Goal: Task Accomplishment & Management: Use online tool/utility

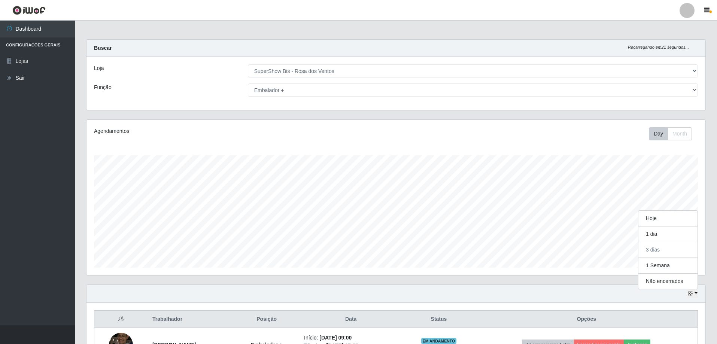
select select "60"
select select "70"
click at [136, 89] on div "Função" at bounding box center [165, 90] width 154 height 13
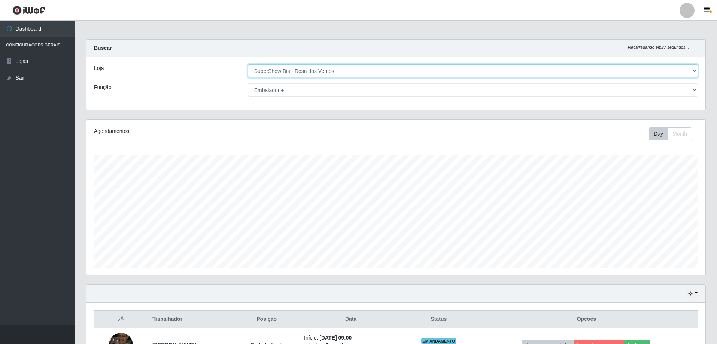
click at [287, 71] on select "[Selecione...] SuperShow Bis - Avenida 6 SuperShow [GEOGRAPHIC_DATA]" at bounding box center [473, 70] width 450 height 13
click at [248, 64] on select "[Selecione...] SuperShow Bis - Avenida 6 SuperShow [GEOGRAPHIC_DATA]" at bounding box center [473, 70] width 450 height 13
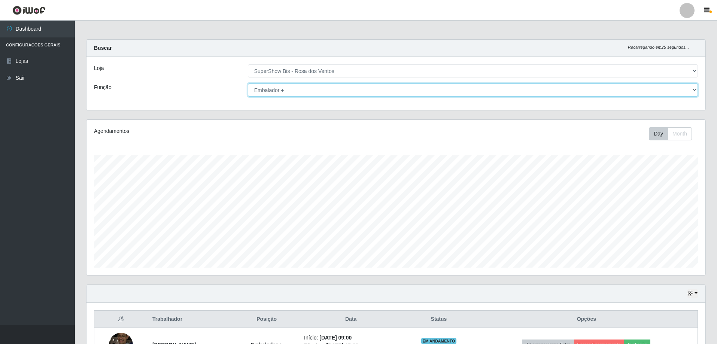
click at [286, 91] on select "[Selecione...] ASG ASG + ASG ++ Auxiliar de Cozinha Balconista de Açougue Balco…" at bounding box center [473, 90] width 450 height 13
click at [248, 84] on select "[Selecione...] ASG ASG + ASG ++ Auxiliar de Cozinha Balconista de Açougue Balco…" at bounding box center [473, 90] width 450 height 13
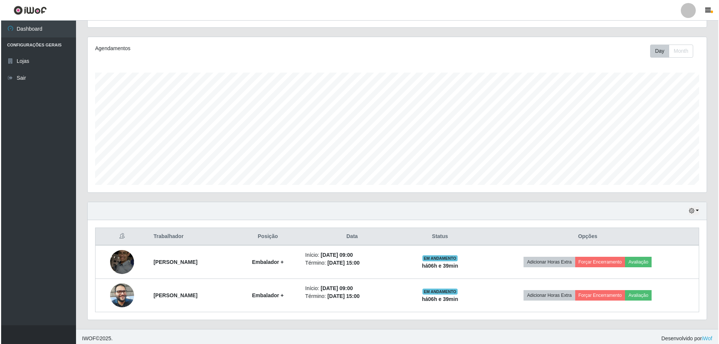
scroll to position [87, 0]
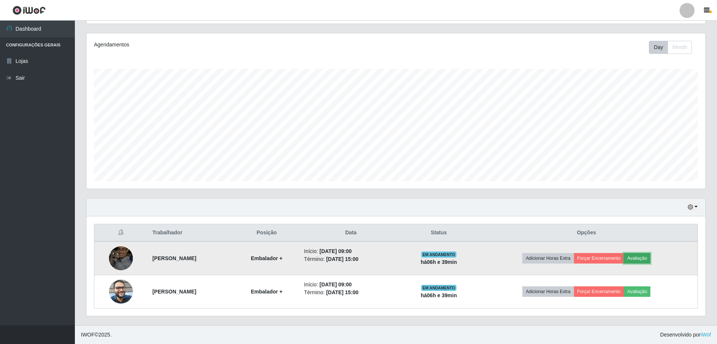
click at [648, 258] on button "Avaliação" at bounding box center [637, 258] width 27 height 10
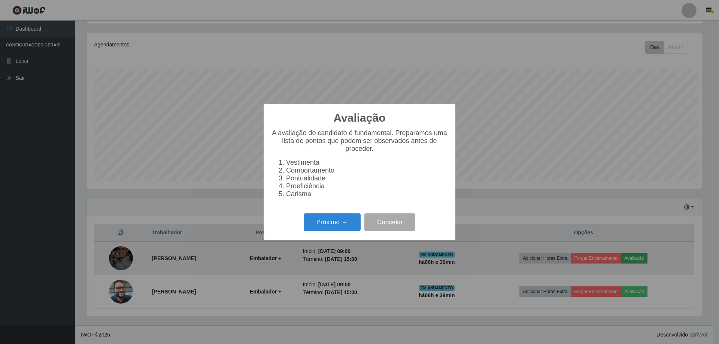
scroll to position [155, 615]
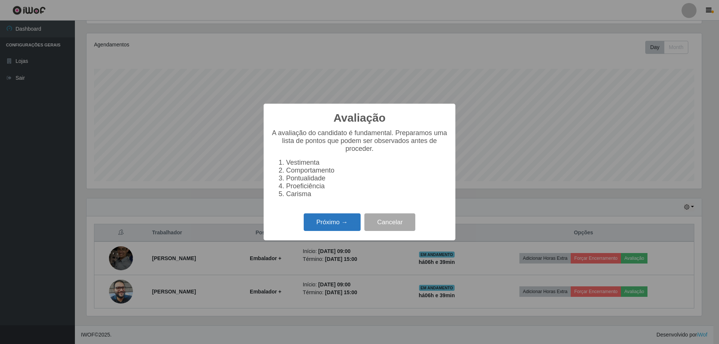
click at [309, 227] on button "Próximo →" at bounding box center [332, 222] width 57 height 18
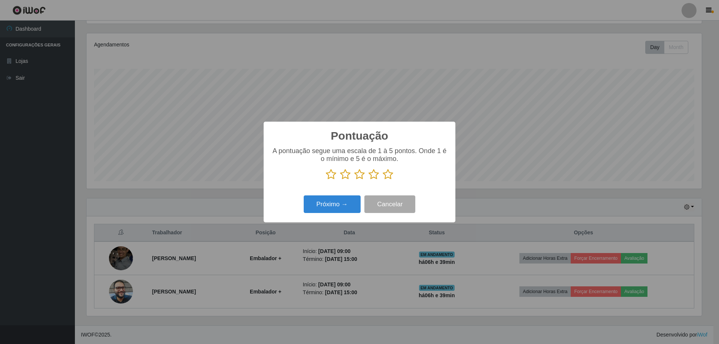
click at [388, 176] on icon at bounding box center [388, 174] width 10 height 11
click at [383, 180] on input "radio" at bounding box center [383, 180] width 0 height 0
click at [332, 206] on button "Próximo →" at bounding box center [332, 204] width 57 height 18
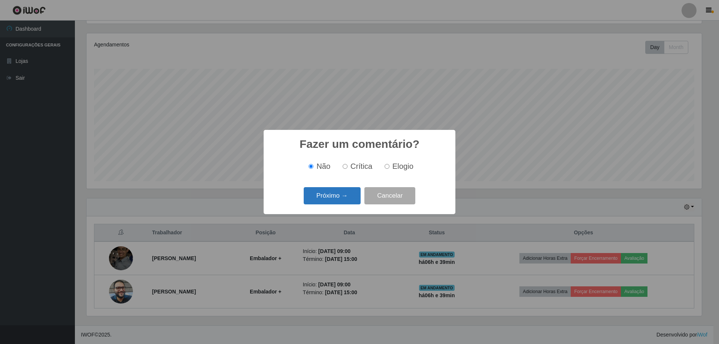
click at [333, 200] on button "Próximo →" at bounding box center [332, 196] width 57 height 18
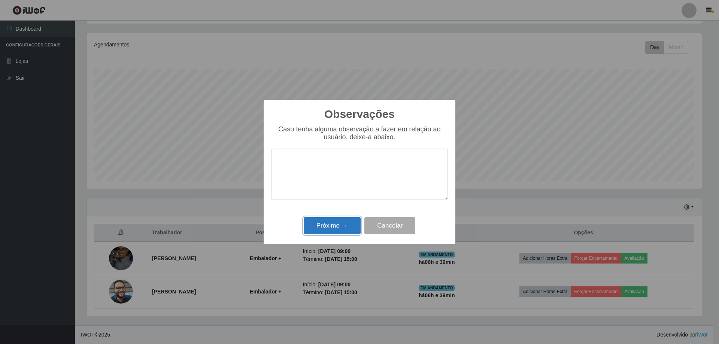
click at [337, 224] on button "Próximo →" at bounding box center [332, 226] width 57 height 18
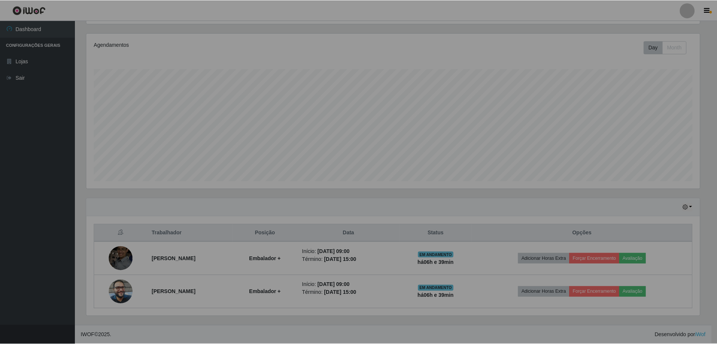
scroll to position [155, 619]
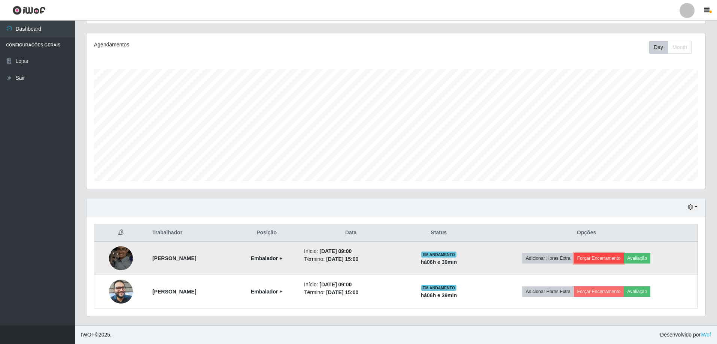
click at [607, 255] on button "Forçar Encerramento" at bounding box center [599, 258] width 50 height 10
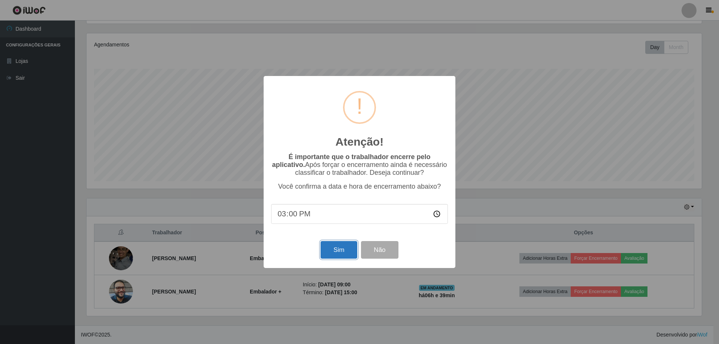
click at [332, 252] on button "Sim" at bounding box center [339, 250] width 36 height 18
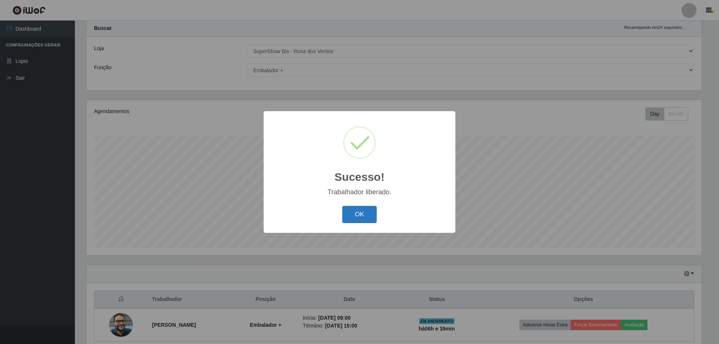
click at [365, 209] on button "OK" at bounding box center [359, 215] width 35 height 18
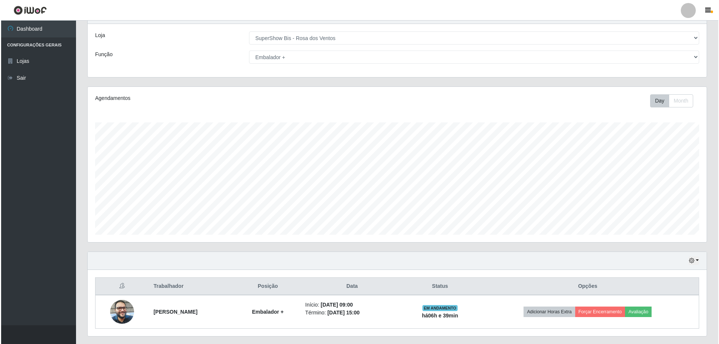
scroll to position [53, 0]
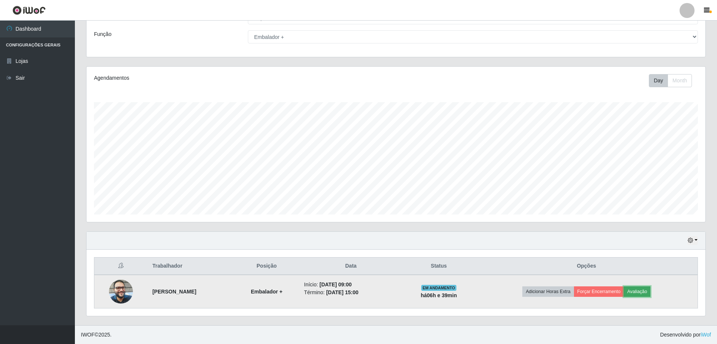
click at [651, 294] on button "Avaliação" at bounding box center [637, 292] width 27 height 10
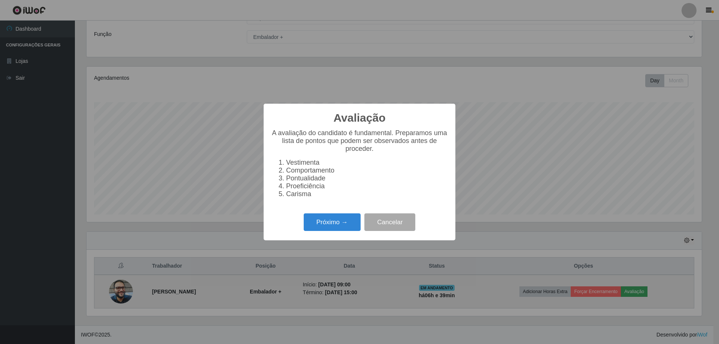
scroll to position [155, 615]
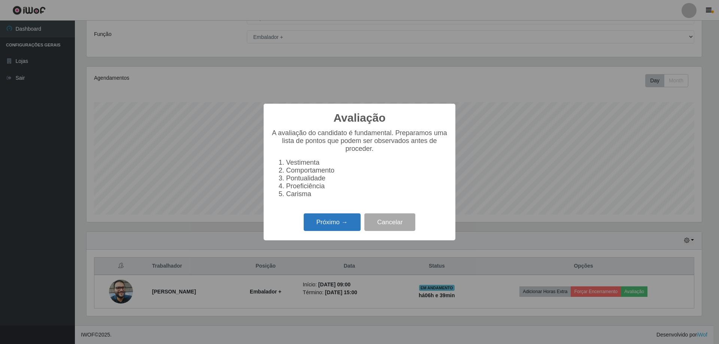
click at [331, 227] on button "Próximo →" at bounding box center [332, 222] width 57 height 18
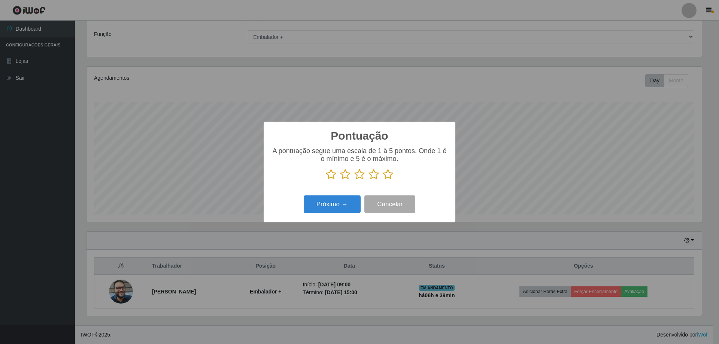
click at [391, 175] on icon at bounding box center [388, 174] width 10 height 11
click at [383, 180] on input "radio" at bounding box center [383, 180] width 0 height 0
click at [325, 209] on button "Próximo →" at bounding box center [332, 204] width 57 height 18
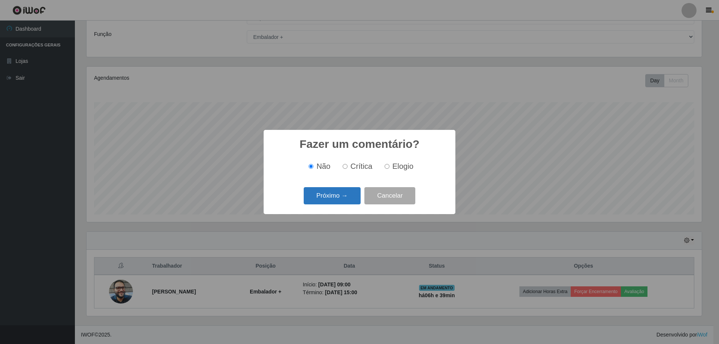
click at [331, 200] on button "Próximo →" at bounding box center [332, 196] width 57 height 18
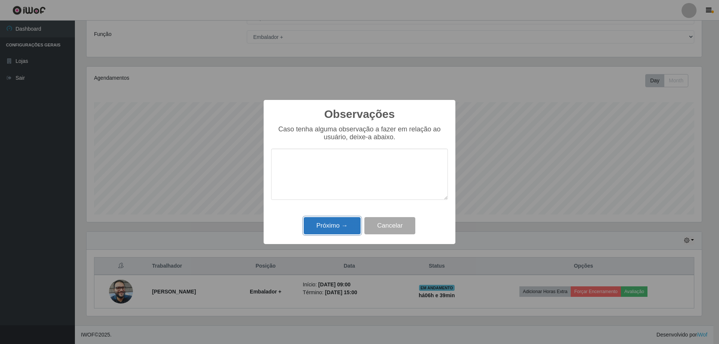
click at [339, 226] on button "Próximo →" at bounding box center [332, 226] width 57 height 18
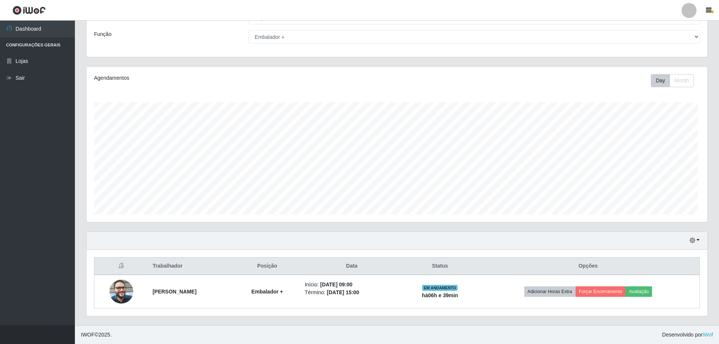
scroll to position [155, 619]
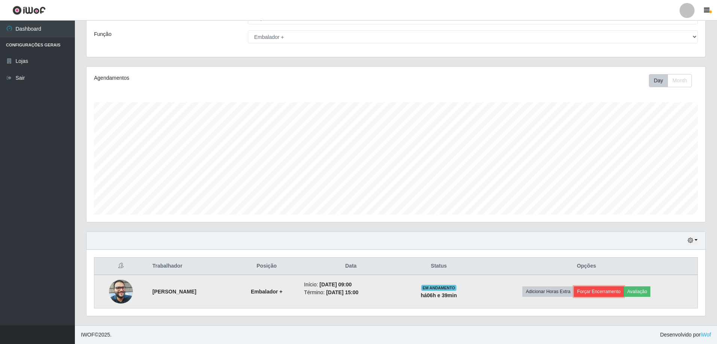
click at [597, 288] on button "Forçar Encerramento" at bounding box center [599, 292] width 50 height 10
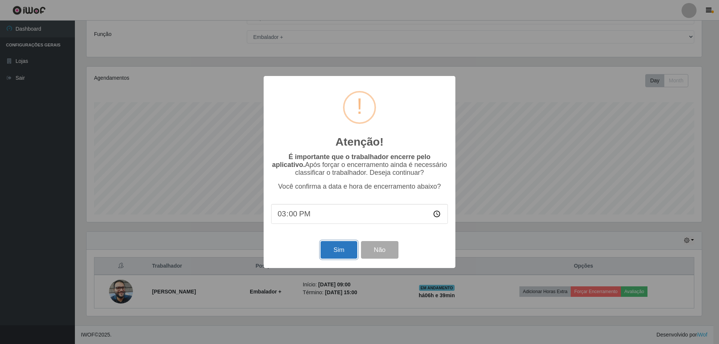
click at [351, 251] on button "Sim" at bounding box center [339, 250] width 36 height 18
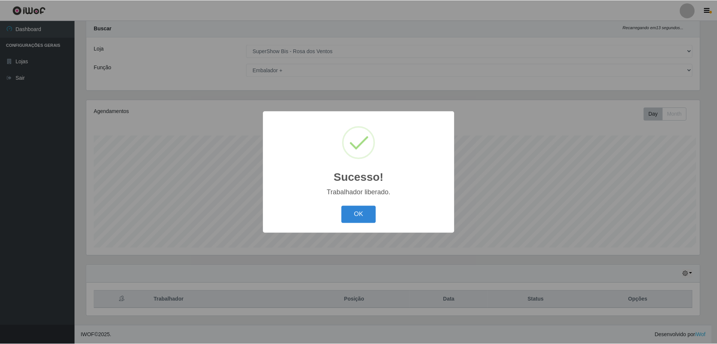
scroll to position [0, 0]
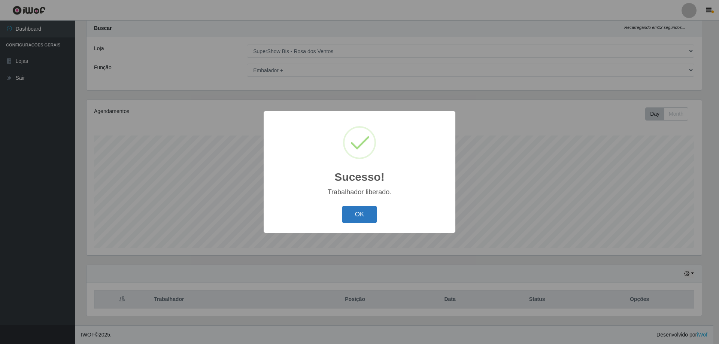
click at [362, 218] on button "OK" at bounding box center [359, 215] width 35 height 18
